Goal: Information Seeking & Learning: Learn about a topic

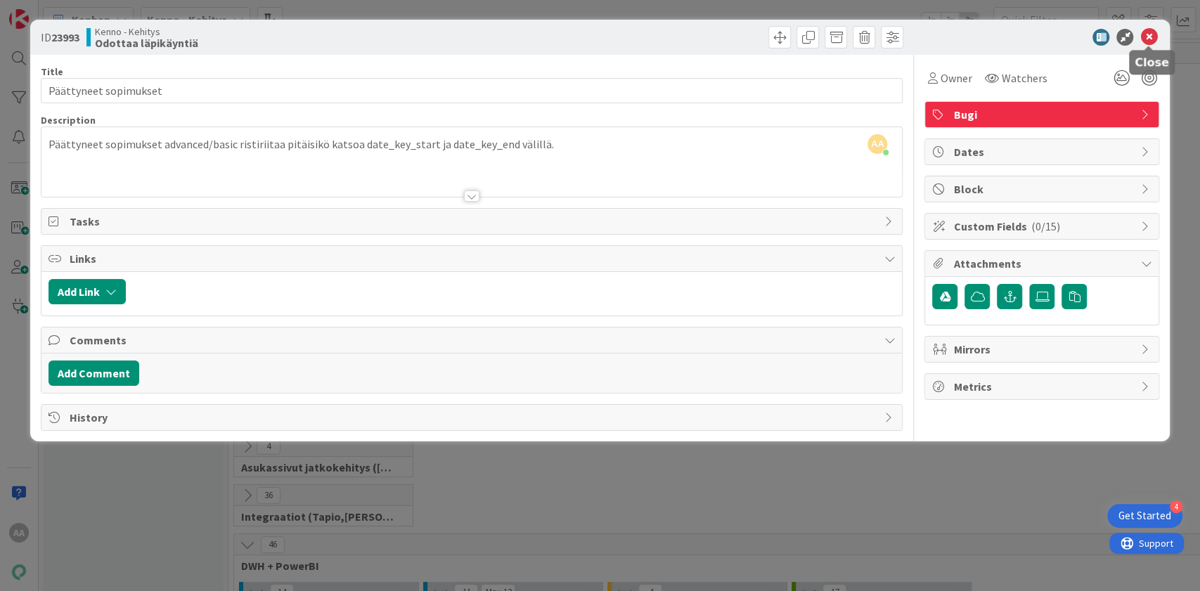
scroll to position [505, 0]
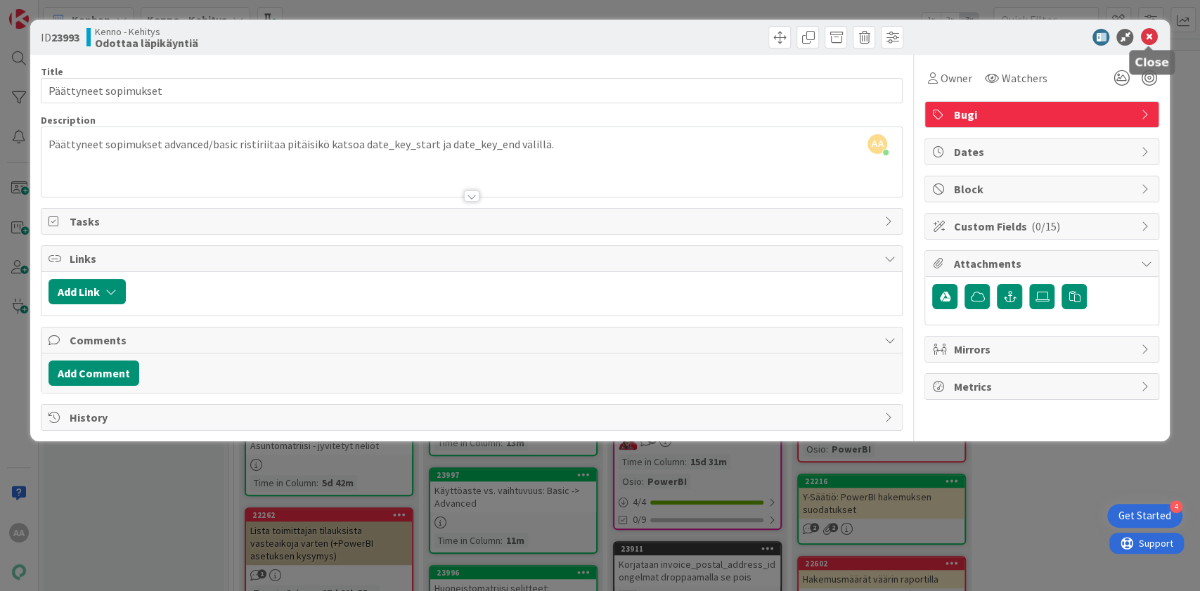
click at [1155, 39] on icon at bounding box center [1148, 37] width 17 height 17
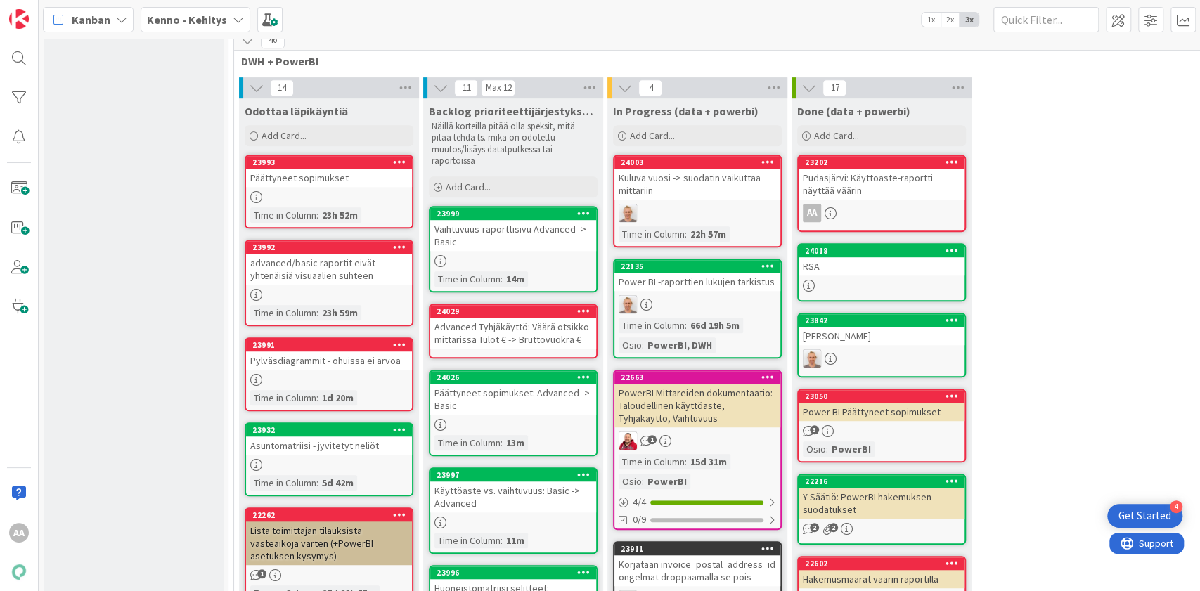
click at [356, 266] on div "advanced/basic raportit eivät yhtenäisiä visuaalien suhteen" at bounding box center [329, 269] width 166 height 31
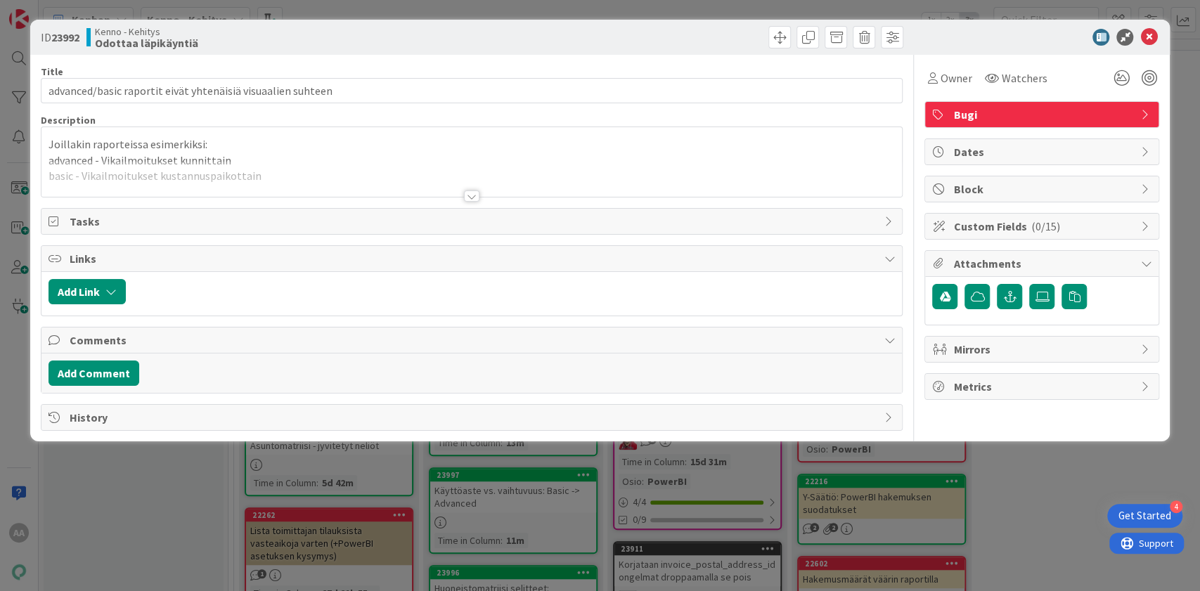
click at [474, 191] on div at bounding box center [471, 195] width 15 height 11
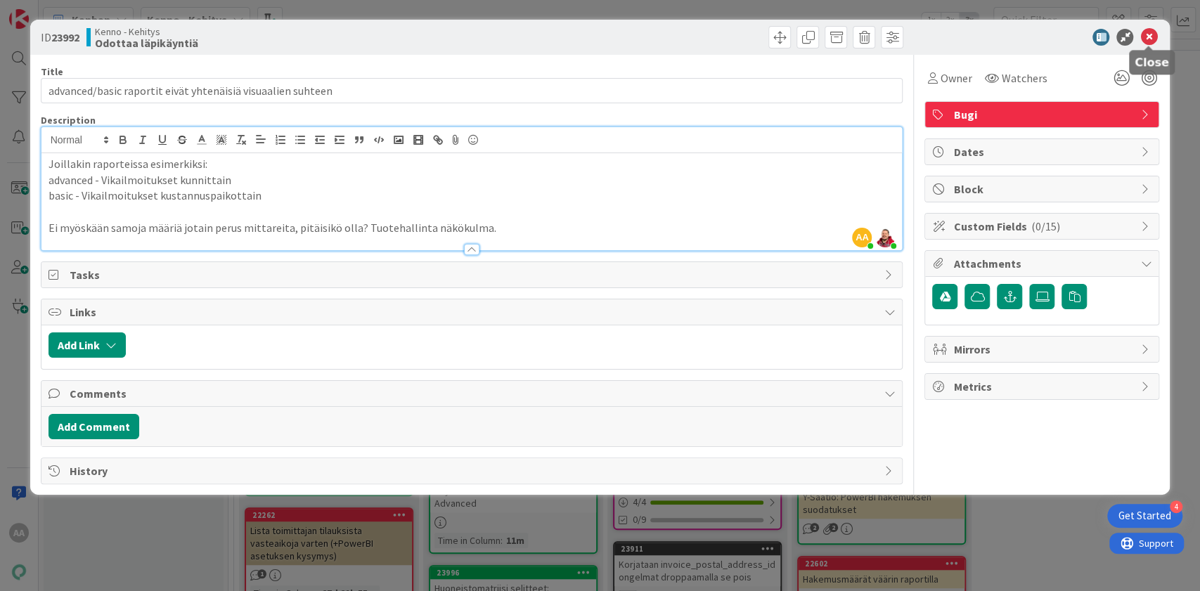
click at [1140, 40] on icon at bounding box center [1148, 37] width 17 height 17
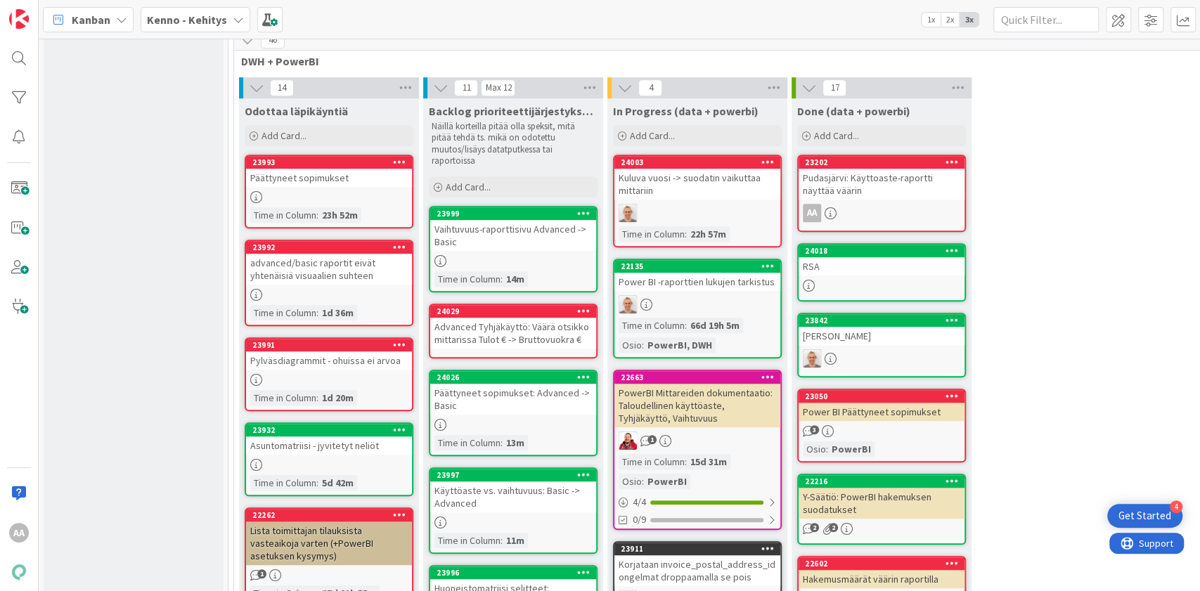
click at [325, 359] on div "Pylväsdiagrammit - ohuissa ei arvoa" at bounding box center [329, 360] width 166 height 18
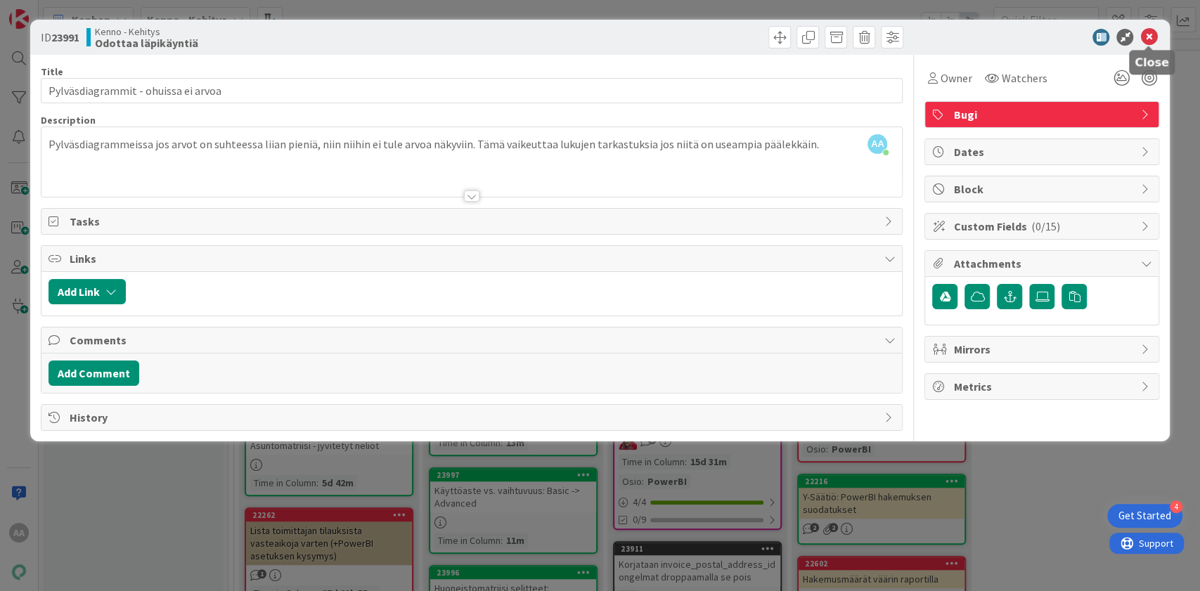
click at [1146, 34] on icon at bounding box center [1148, 37] width 17 height 17
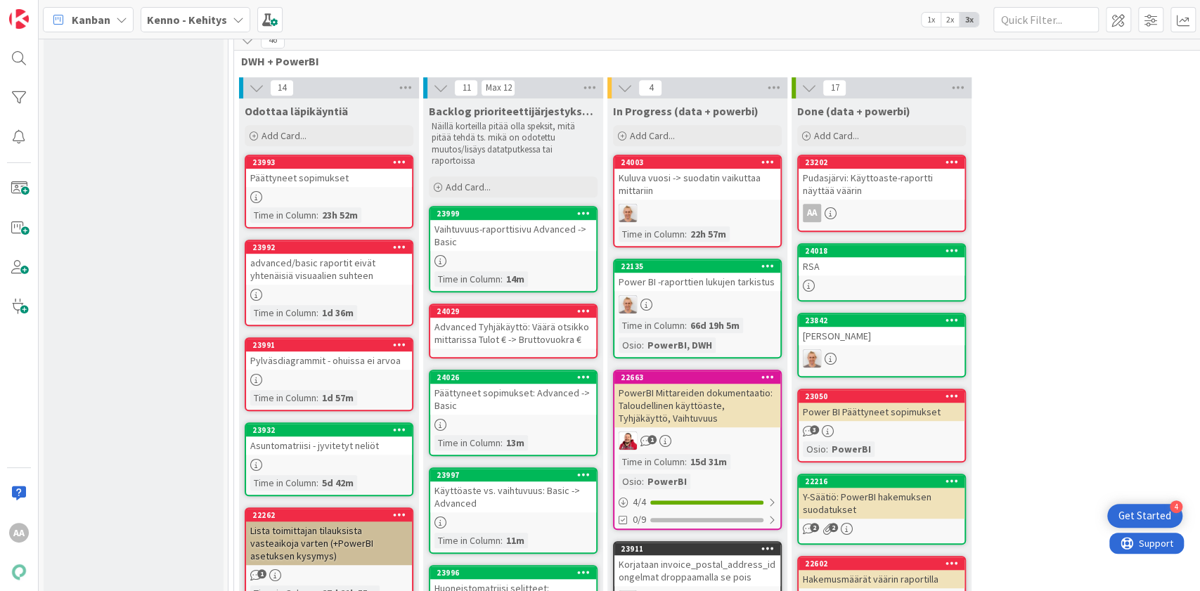
click at [344, 443] on div "Asuntomatriisi - jyvitetyt neliöt" at bounding box center [329, 446] width 166 height 18
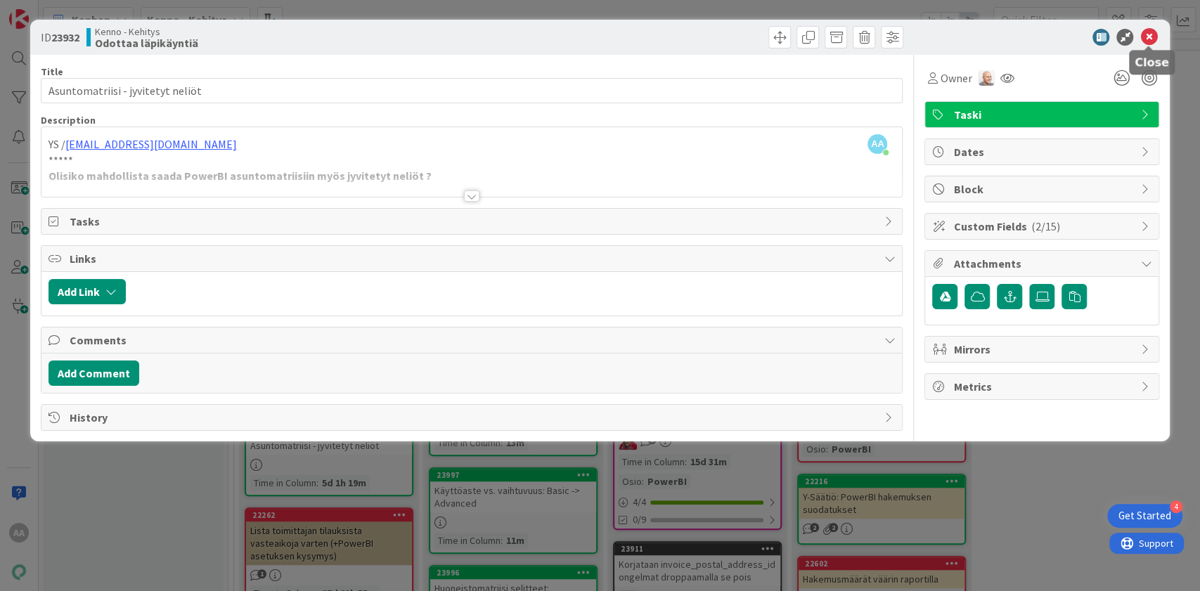
click at [1158, 36] on div at bounding box center [1034, 37] width 249 height 17
click at [1155, 36] on icon at bounding box center [1148, 37] width 17 height 17
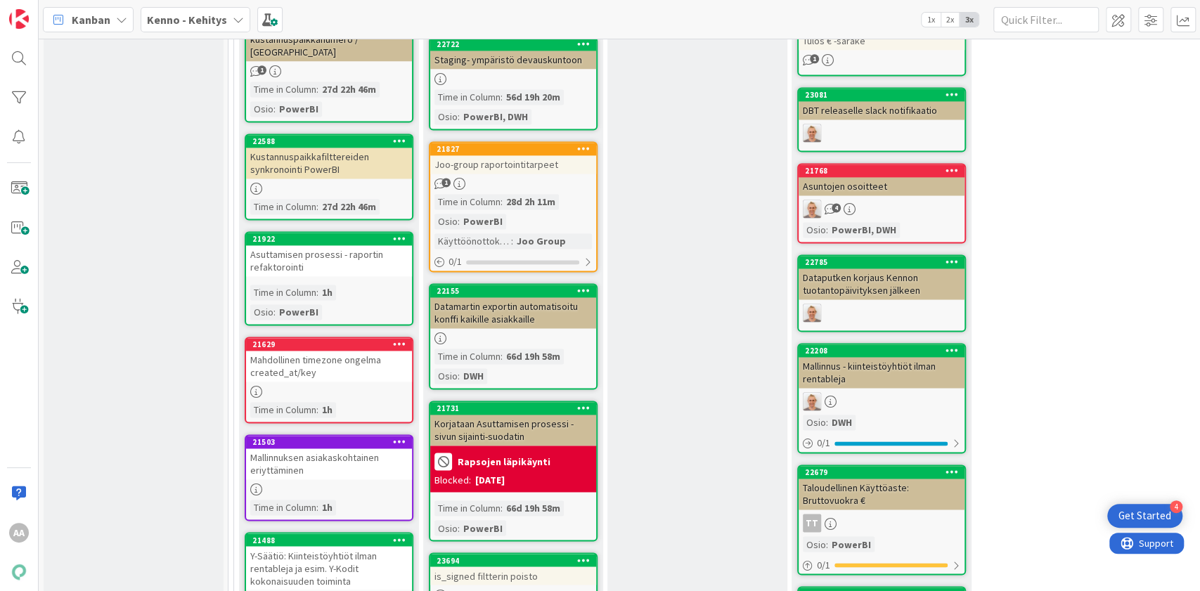
scroll to position [1255, 0]
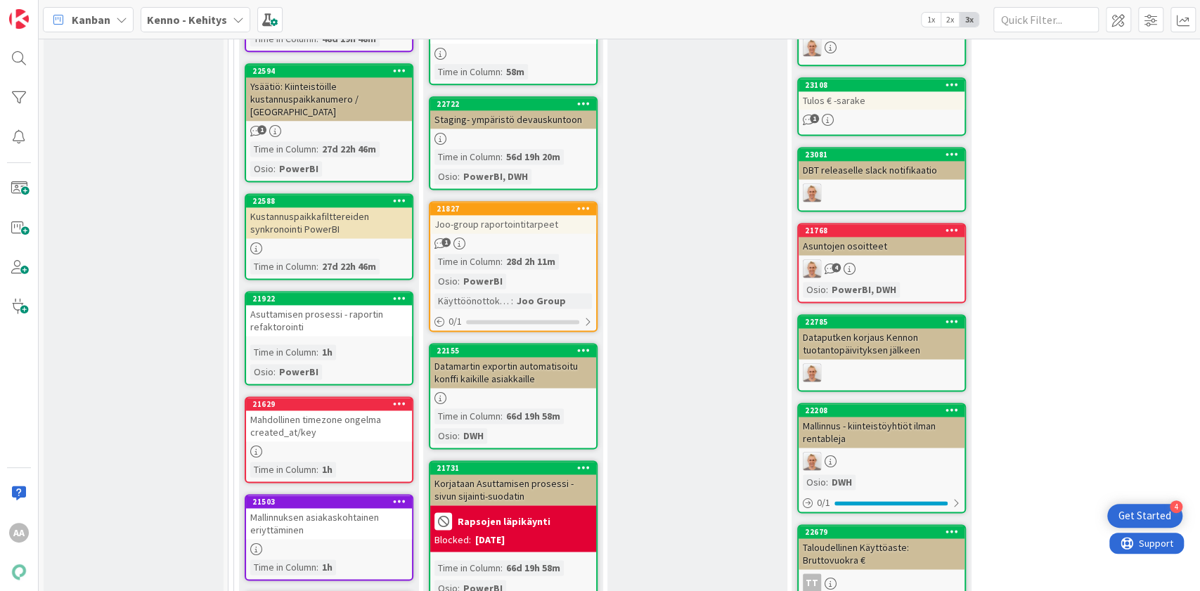
click at [490, 222] on div "Joo-group raportointitarpeet" at bounding box center [513, 224] width 166 height 18
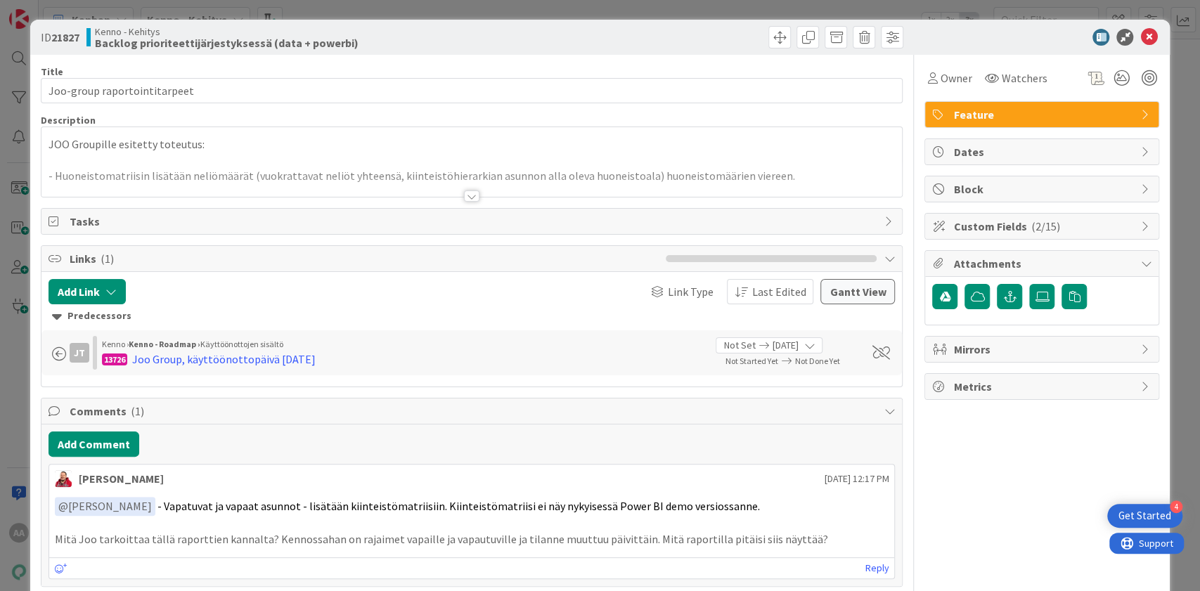
click at [464, 197] on div at bounding box center [471, 195] width 15 height 11
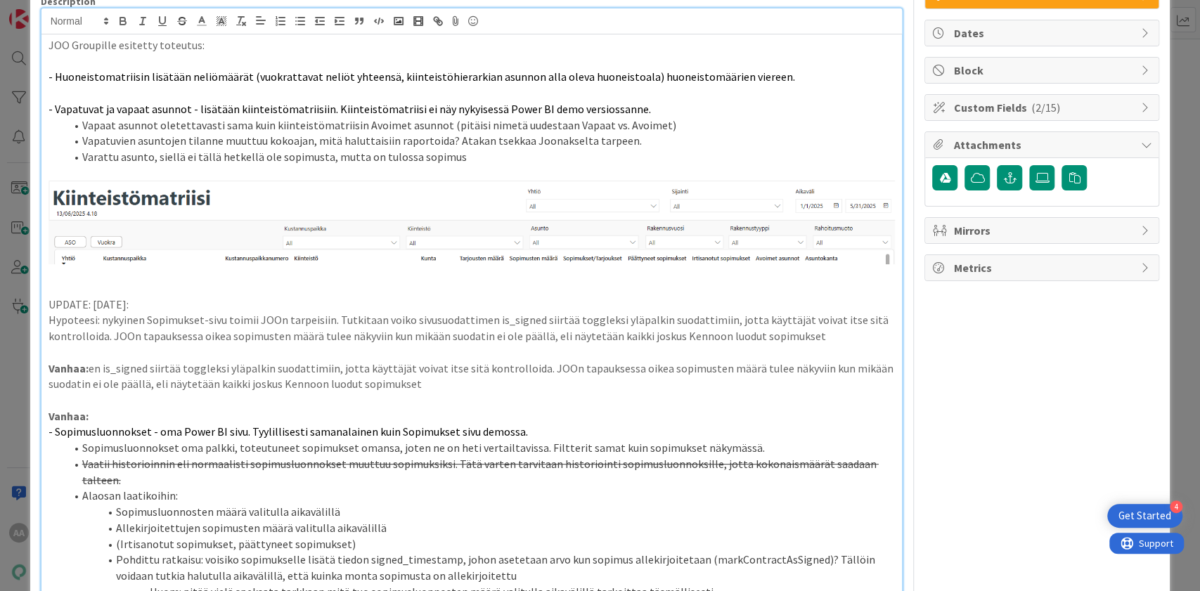
scroll to position [93, 0]
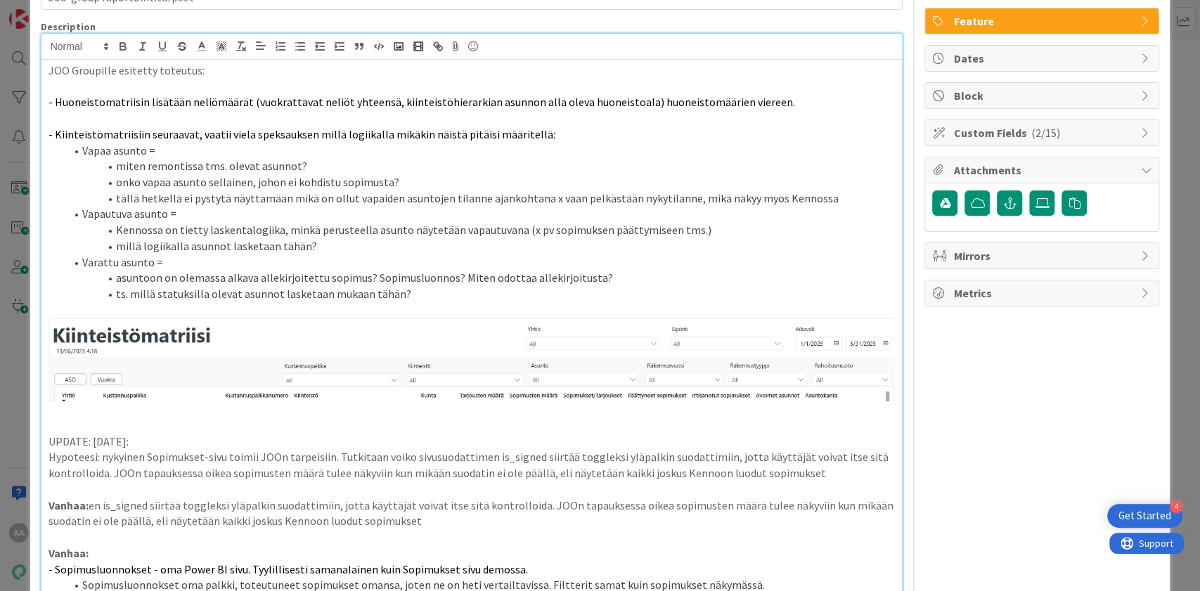
click at [450, 266] on ol "Vapaa asunto = miten remontissa tms. olevat asunnot? onko vapaa asunto sellaine…" at bounding box center [472, 223] width 847 height 160
click at [426, 295] on li "ts. millä statuksilla olevat asunnot lasketaan mukaan tähän?" at bounding box center [480, 294] width 830 height 16
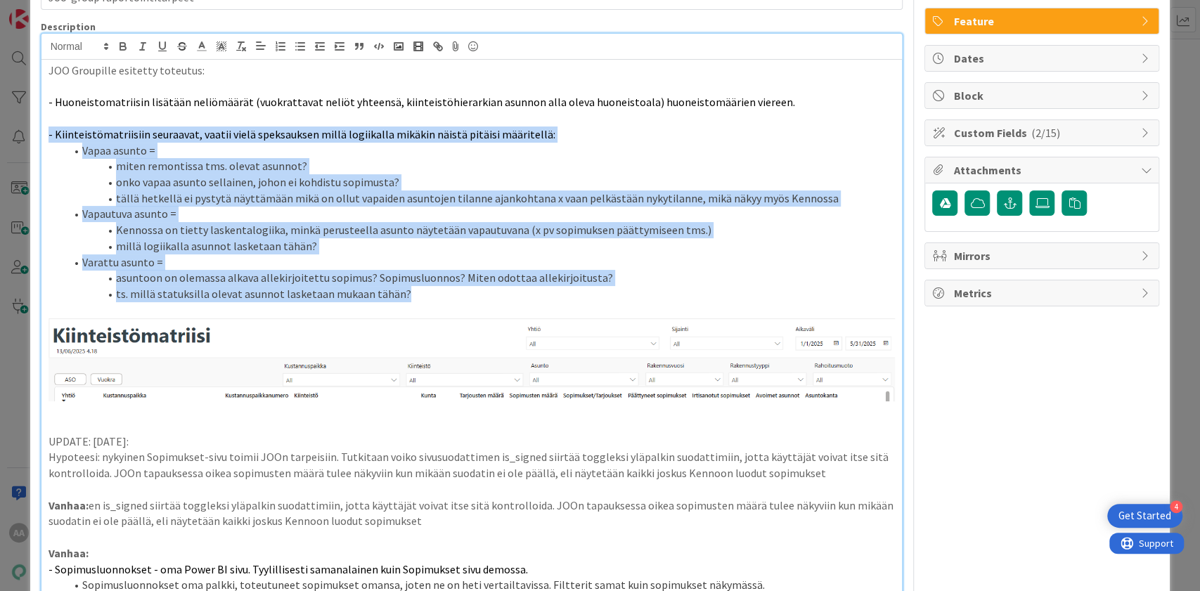
drag, startPoint x: 405, startPoint y: 293, endPoint x: 43, endPoint y: 138, distance: 393.6
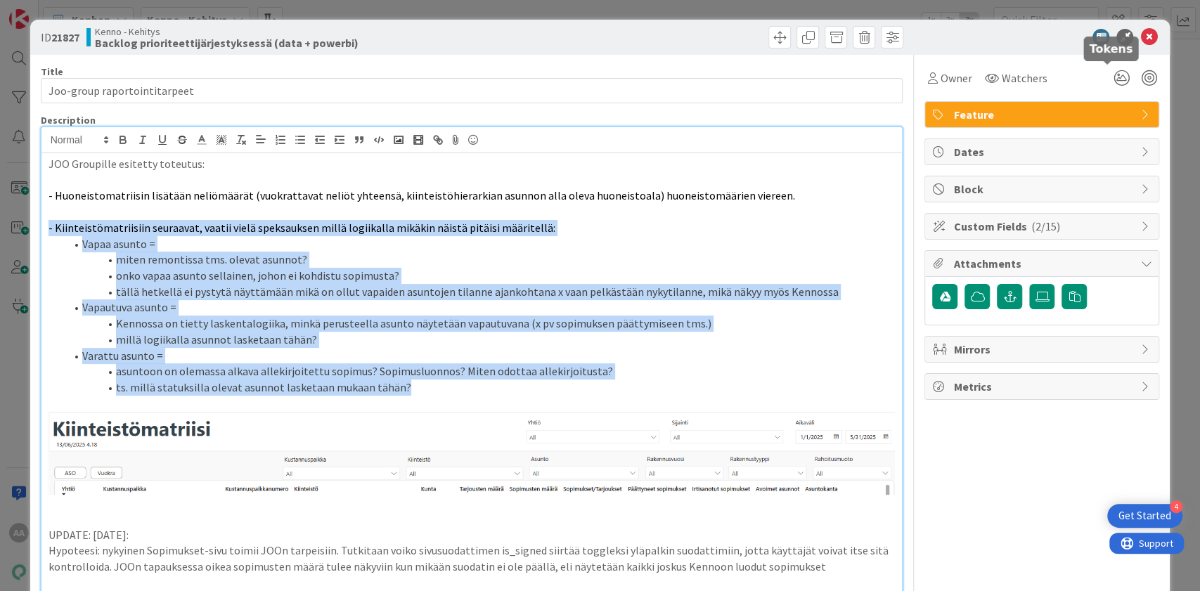
scroll to position [0, 0]
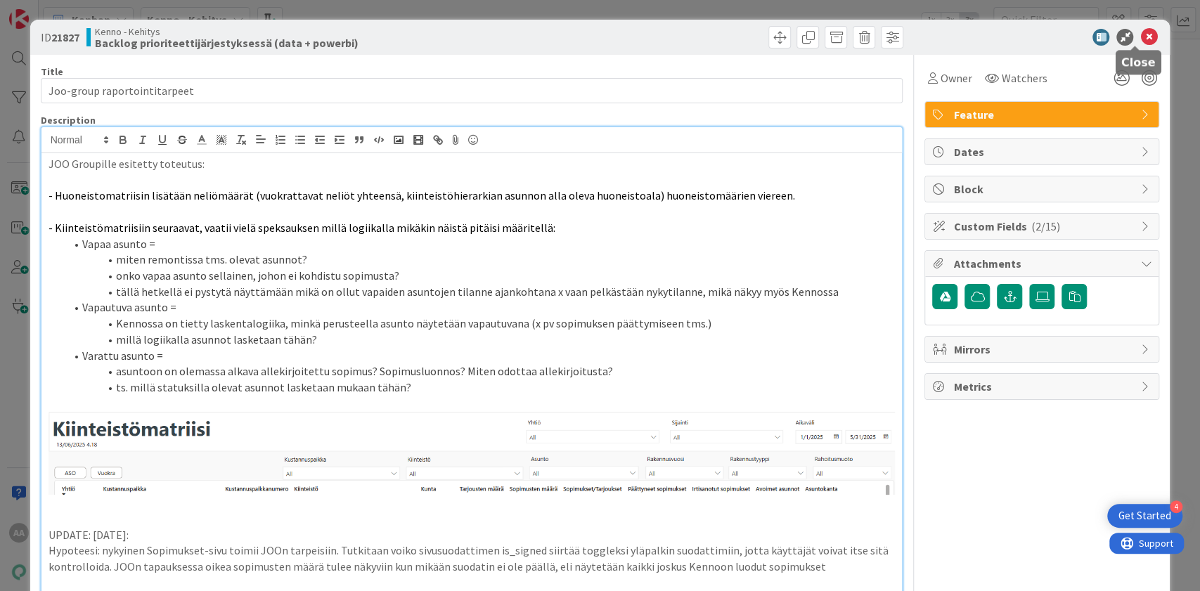
click at [1140, 33] on icon at bounding box center [1148, 37] width 17 height 17
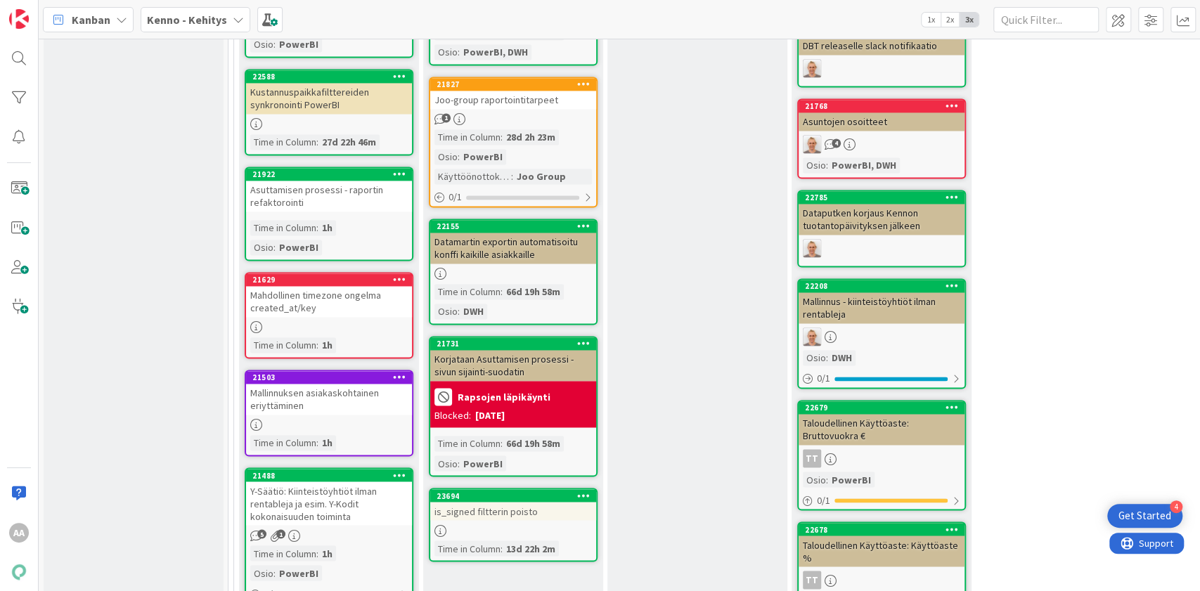
scroll to position [1536, 0]
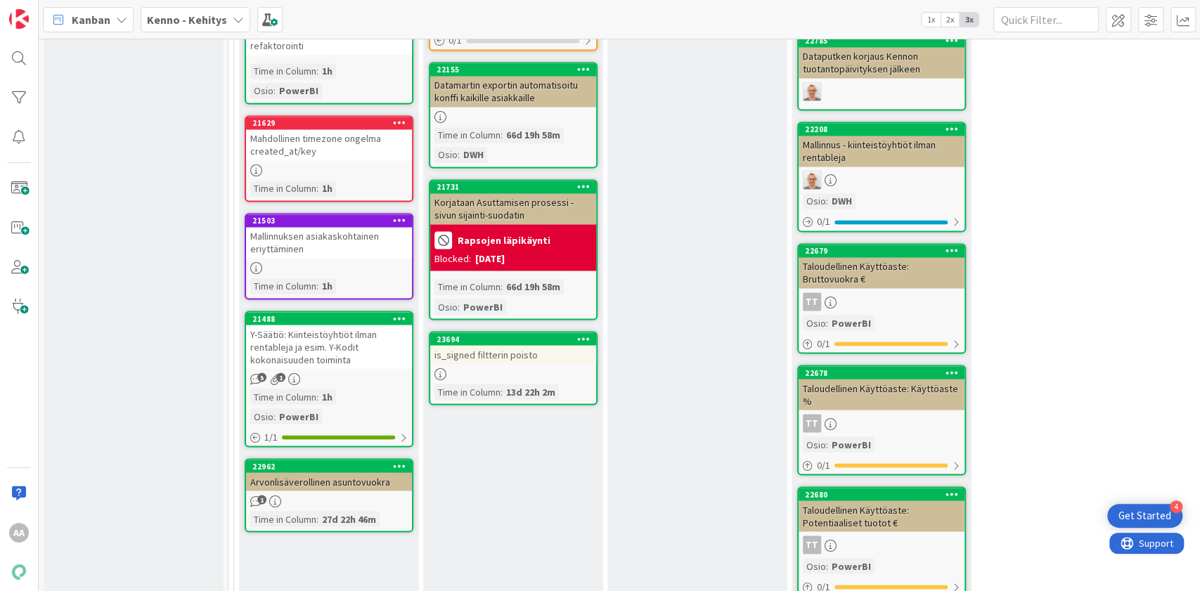
click at [526, 349] on div "is_signed filtterin poisto" at bounding box center [513, 354] width 166 height 18
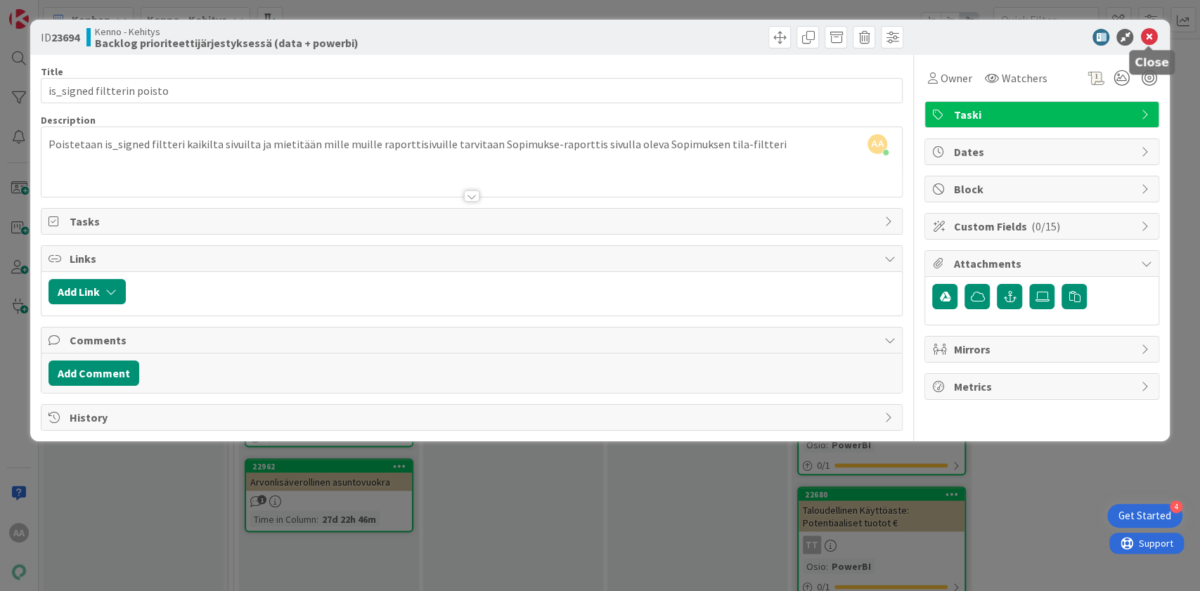
click at [1144, 42] on icon at bounding box center [1148, 37] width 17 height 17
